Goal: Transaction & Acquisition: Subscribe to service/newsletter

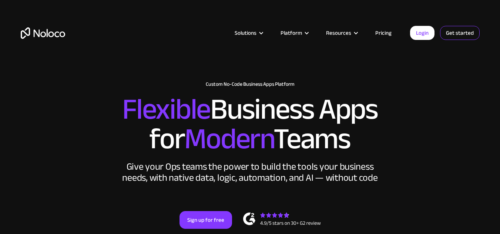
click at [466, 35] on link "Get started" at bounding box center [460, 33] width 40 height 14
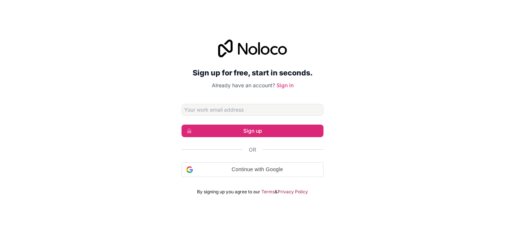
click at [206, 107] on input "Email address" at bounding box center [253, 110] width 142 height 12
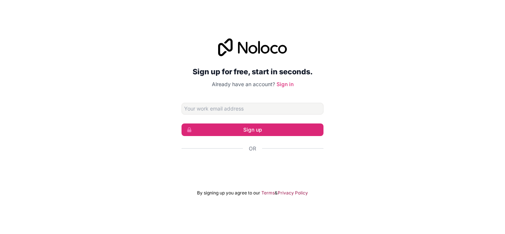
click at [207, 107] on input "Email address" at bounding box center [253, 109] width 142 height 12
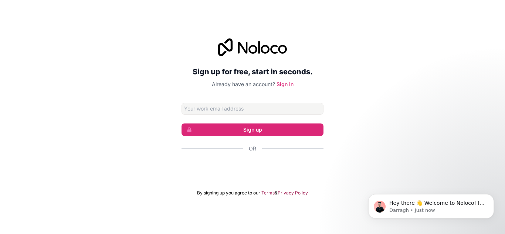
click at [341, 11] on div "Sign up for free, start in seconds. Already have an account? Sign in Sign up Or…" at bounding box center [252, 117] width 505 height 234
